Goal: Information Seeking & Learning: Learn about a topic

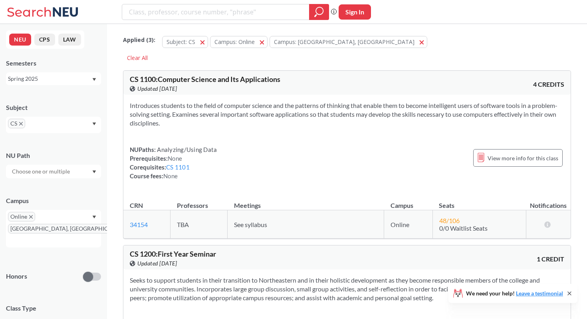
click at [32, 218] on icon "X to remove pill" at bounding box center [31, 217] width 4 height 4
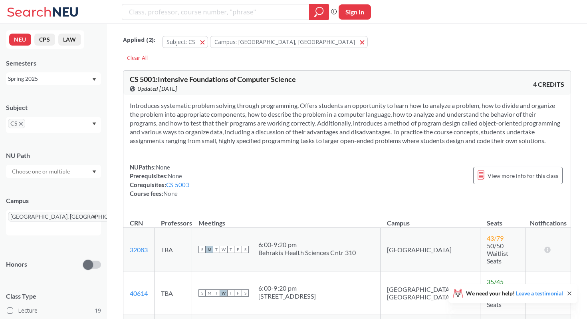
click at [48, 80] on div "Spring 2025" at bounding box center [49, 78] width 83 height 9
click at [38, 94] on div "Fall 2025" at bounding box center [55, 96] width 90 height 9
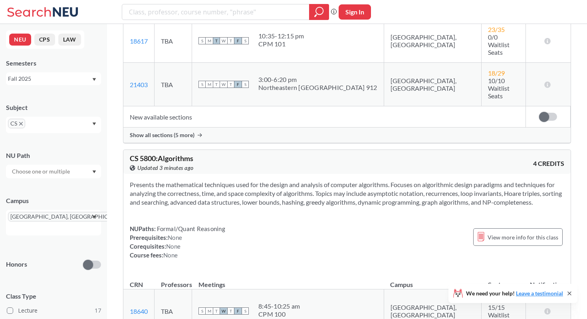
scroll to position [4778, 0]
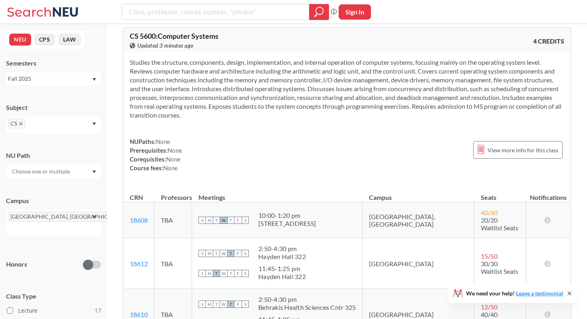
scroll to position [4221, 0]
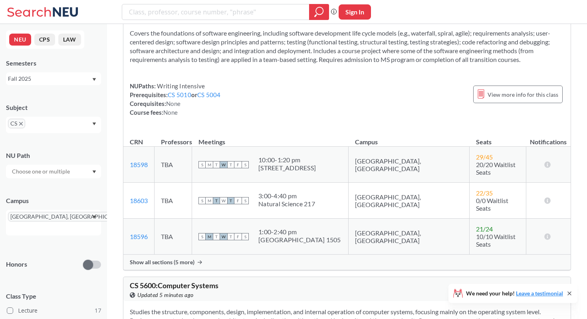
scroll to position [3969, 0]
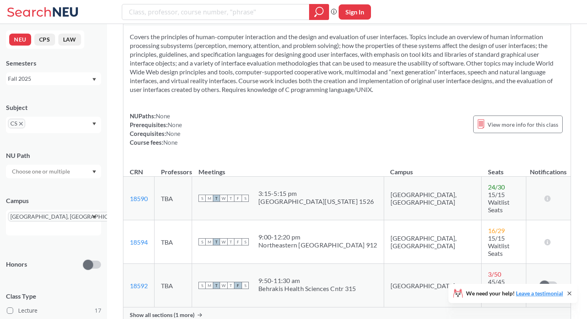
scroll to position [3624, 0]
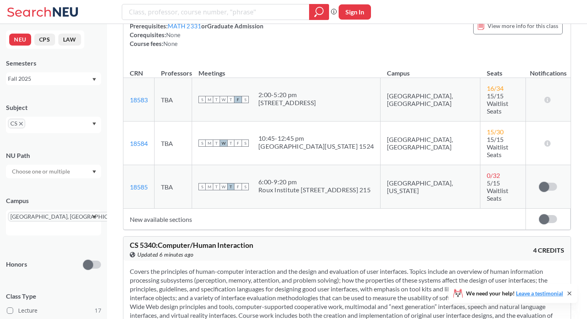
scroll to position [3385, 0]
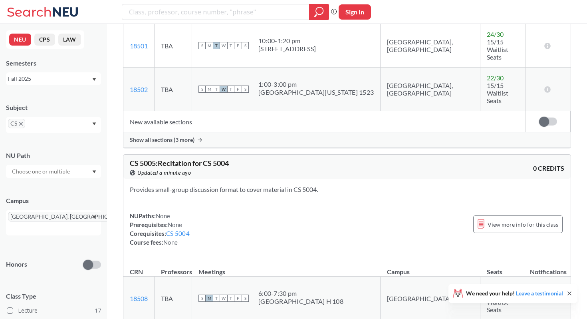
scroll to position [1049, 0]
